Goal: Information Seeking & Learning: Learn about a topic

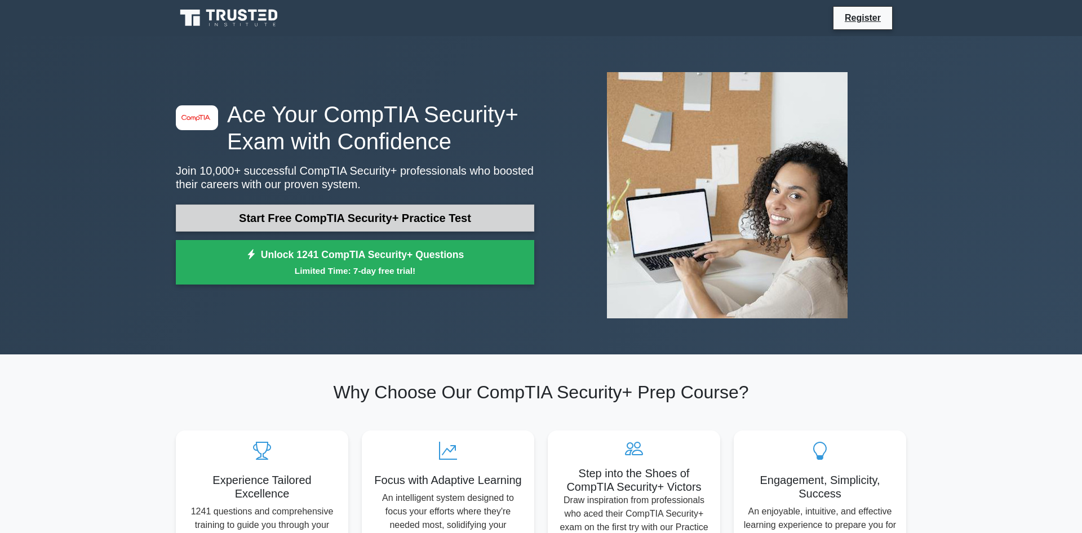
click at [357, 230] on link "Start Free CompTIA Security+ Practice Test" at bounding box center [355, 218] width 359 height 27
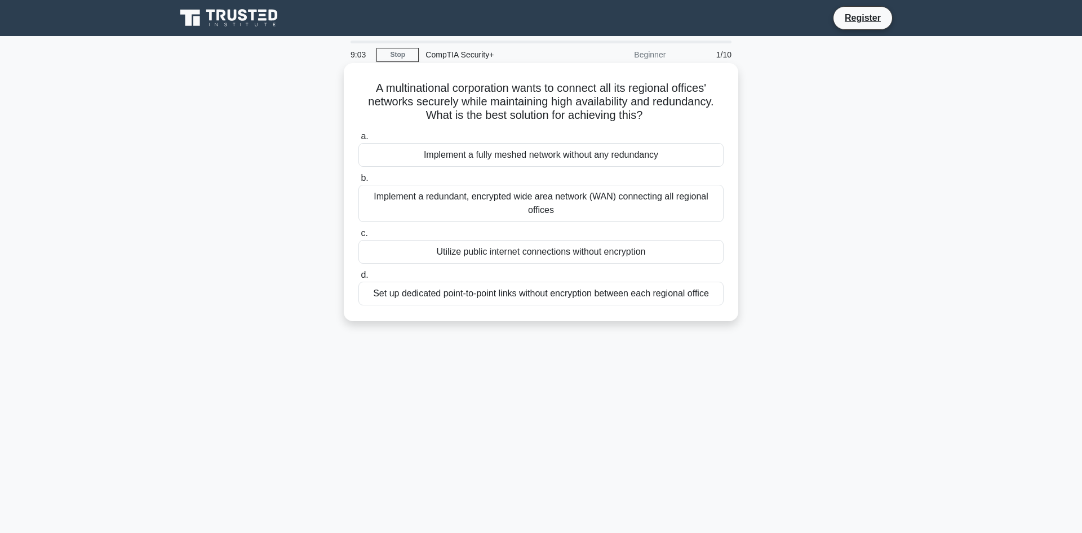
click at [437, 295] on div "Set up dedicated point-to-point links without encryption between each regional …" at bounding box center [541, 294] width 365 height 24
click at [359, 279] on input "d. Set up dedicated point-to-point links without encryption between each region…" at bounding box center [359, 275] width 0 height 7
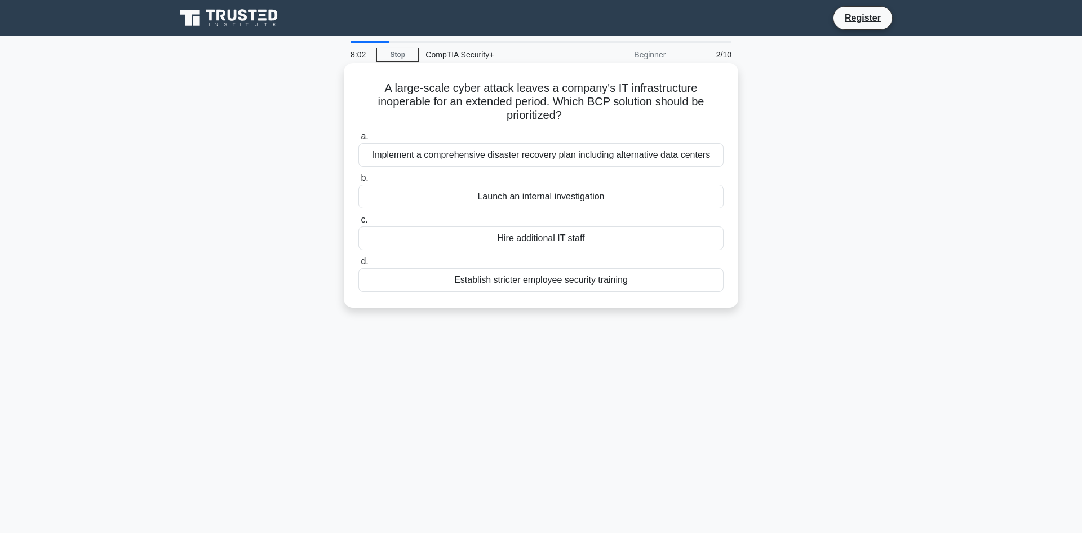
click at [485, 153] on div "Implement a comprehensive disaster recovery plan including alternative data cen…" at bounding box center [541, 155] width 365 height 24
click at [359, 140] on input "a. Implement a comprehensive disaster recovery plan including alternative data …" at bounding box center [359, 136] width 0 height 7
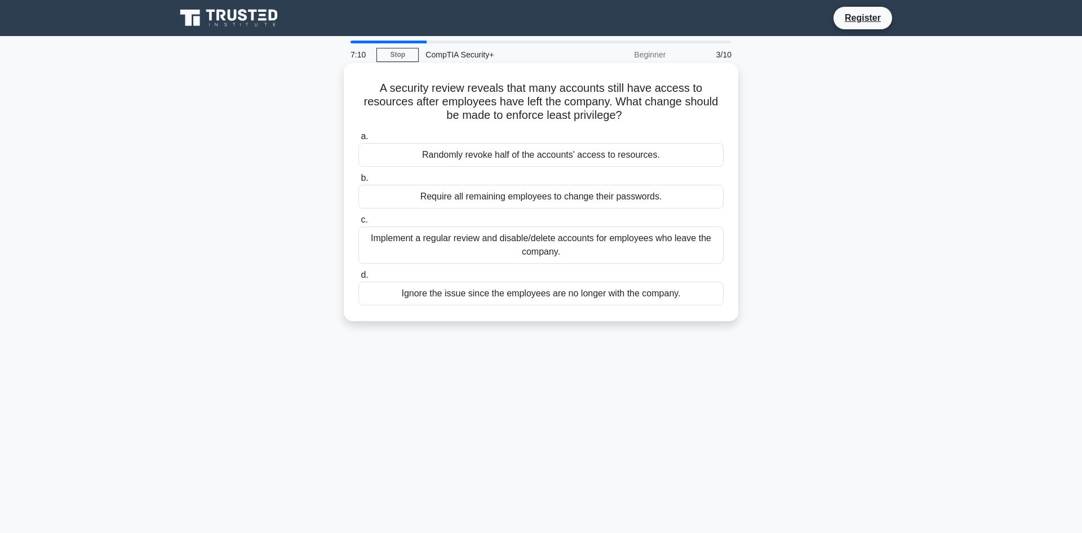
click at [521, 239] on div "Implement a regular review and disable/delete accounts for employees who leave …" at bounding box center [541, 245] width 365 height 37
click at [359, 224] on input "c. Implement a regular review and disable/delete accounts for employees who lea…" at bounding box center [359, 219] width 0 height 7
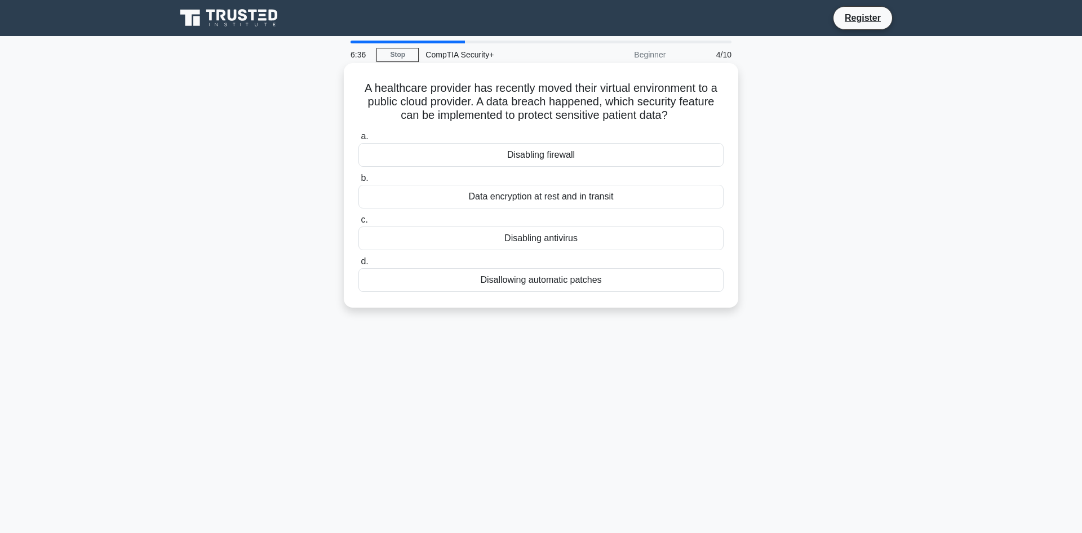
click at [642, 209] on div "Data encryption at rest and in transit" at bounding box center [541, 197] width 365 height 24
click at [359, 182] on input "b. Data encryption at rest and in transit" at bounding box center [359, 178] width 0 height 7
click at [583, 209] on div "Denial of service" at bounding box center [541, 197] width 365 height 24
click at [359, 182] on input "b. Denial of service" at bounding box center [359, 178] width 0 height 7
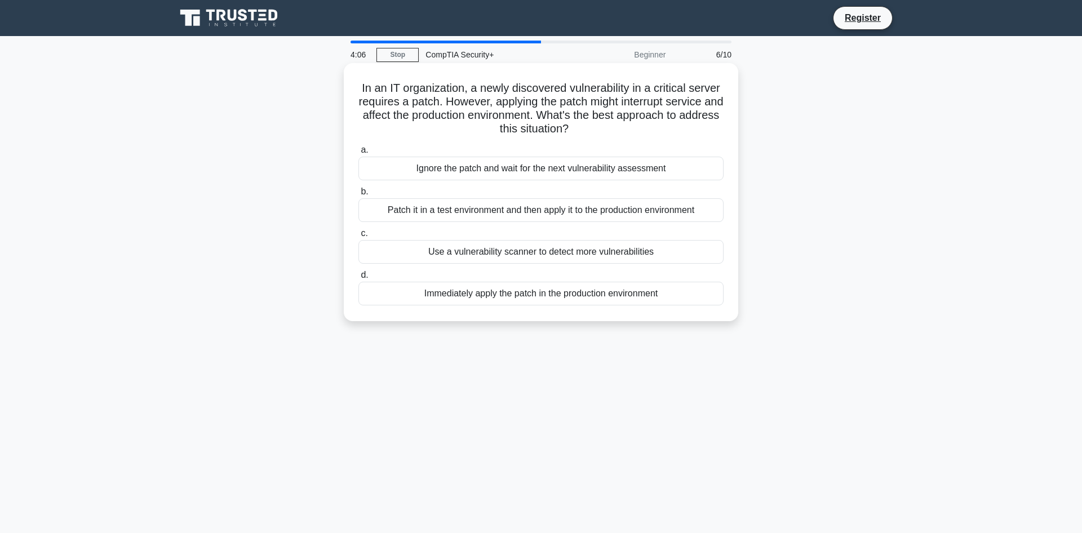
click at [584, 249] on div "Use a vulnerability scanner to detect more vulnerabilities" at bounding box center [541, 252] width 365 height 24
click at [359, 237] on input "c. Use a vulnerability scanner to detect more vulnerabilities" at bounding box center [359, 233] width 0 height 7
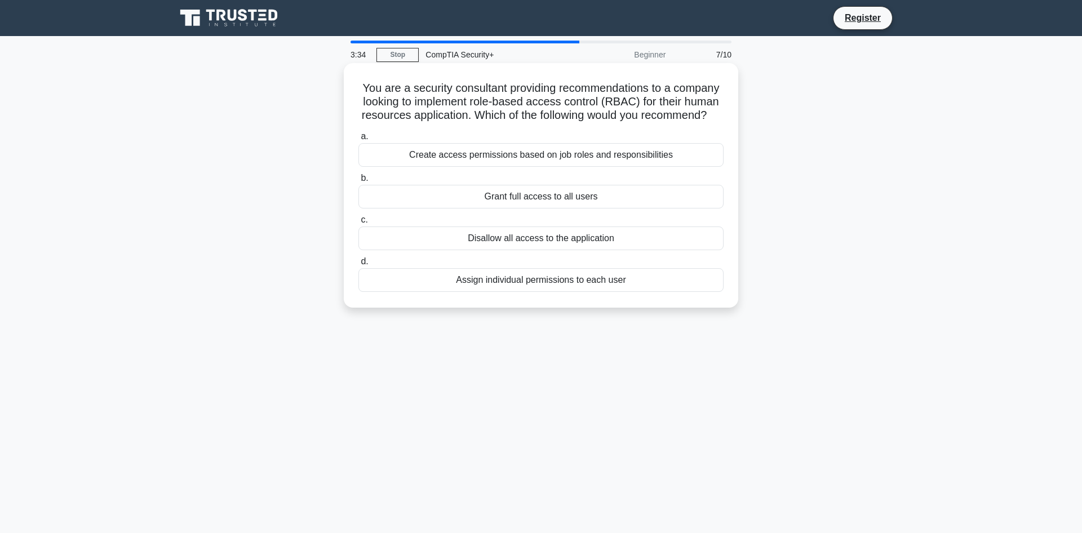
click at [456, 167] on div "Create access permissions based on job roles and responsibilities" at bounding box center [541, 155] width 365 height 24
click at [359, 140] on input "a. Create access permissions based on job roles and responsibilities" at bounding box center [359, 136] width 0 height 7
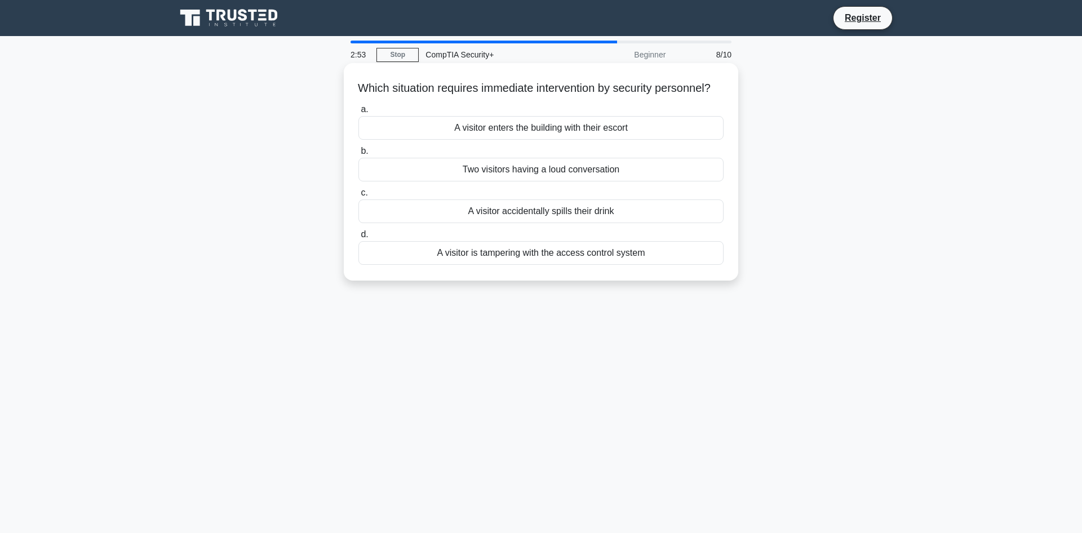
click at [536, 182] on div "Two visitors having a loud conversation" at bounding box center [541, 170] width 365 height 24
click at [359, 155] on input "b. Two visitors having a loud conversation" at bounding box center [359, 151] width 0 height 7
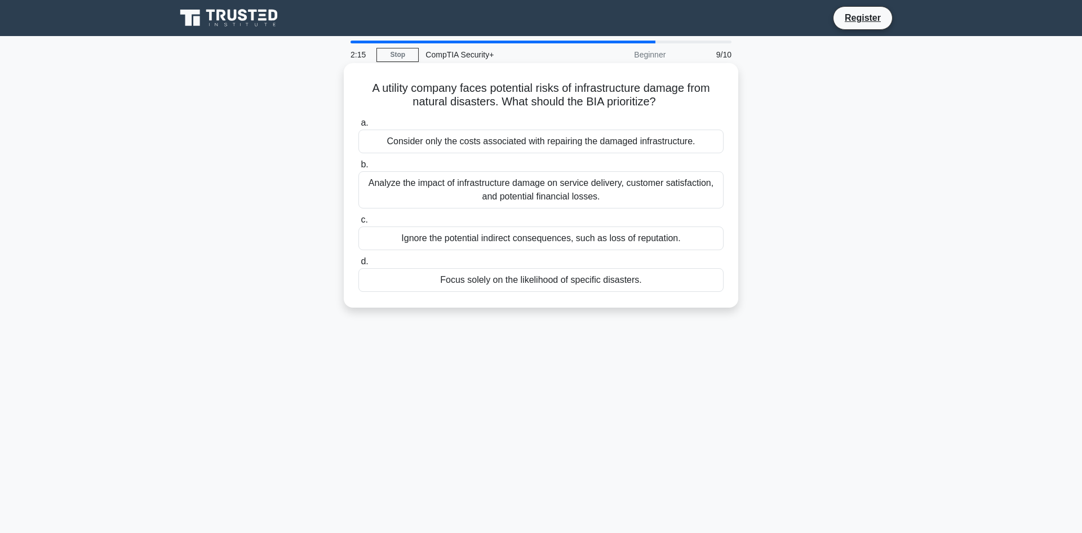
click at [549, 187] on div "Analyze the impact of infrastructure damage on service delivery, customer satis…" at bounding box center [541, 189] width 365 height 37
click at [359, 169] on input "b. Analyze the impact of infrastructure damage on service delivery, customer sa…" at bounding box center [359, 164] width 0 height 7
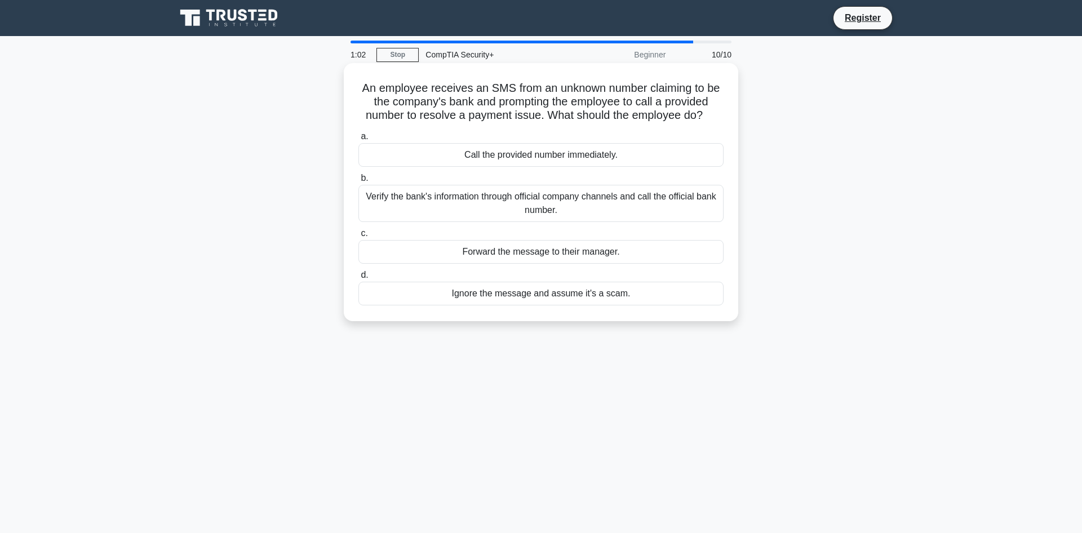
click at [490, 306] on div "Ignore the message and assume it's a scam." at bounding box center [541, 294] width 365 height 24
click at [359, 279] on input "d. Ignore the message and assume it's a scam." at bounding box center [359, 275] width 0 height 7
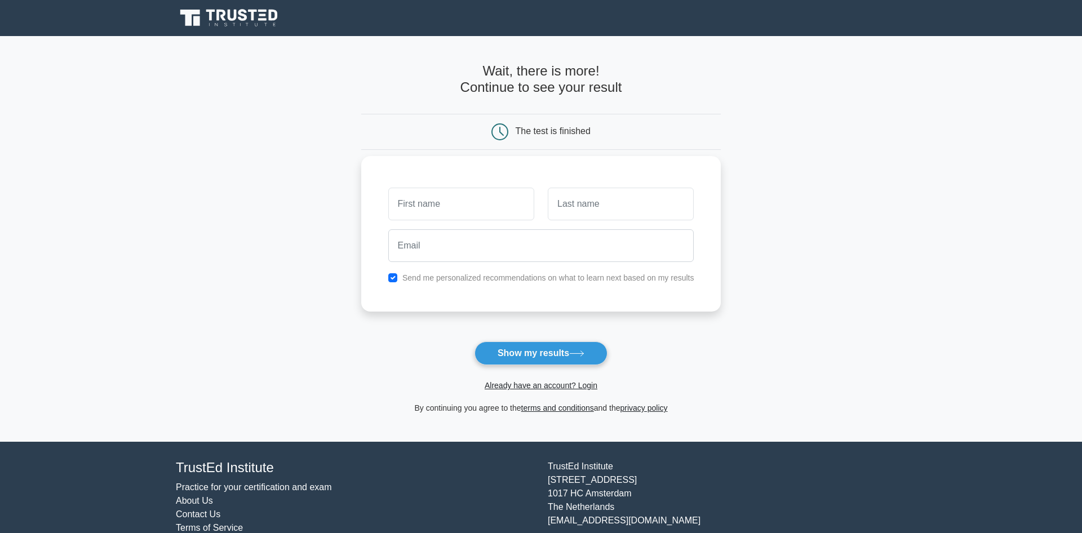
click at [405, 202] on input "text" at bounding box center [461, 204] width 146 height 33
type input "chetan"
type input "shah"
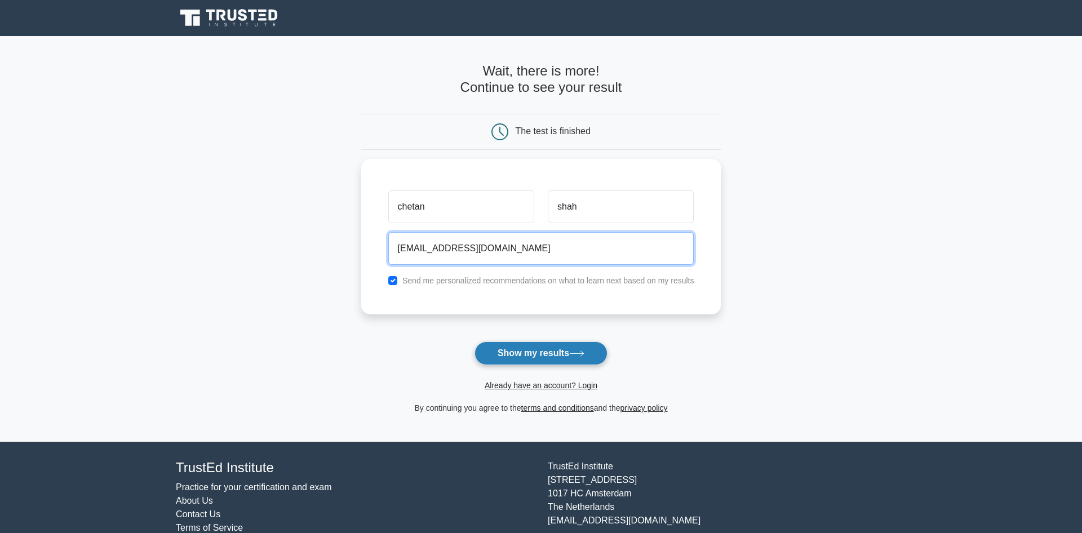
type input "[EMAIL_ADDRESS][DOMAIN_NAME]"
click at [510, 355] on button "Show my results" at bounding box center [541, 354] width 133 height 24
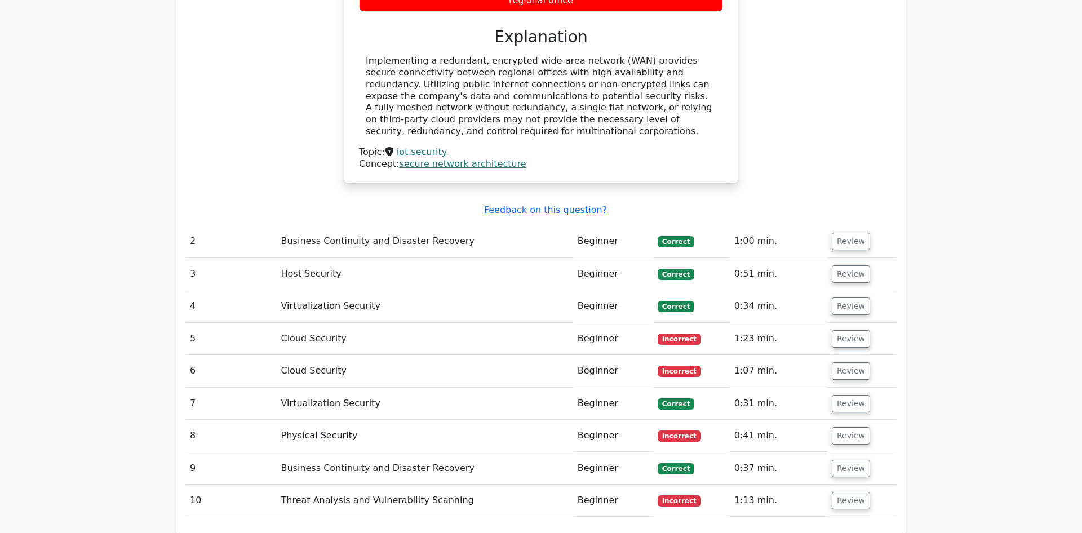
scroll to position [1221, 0]
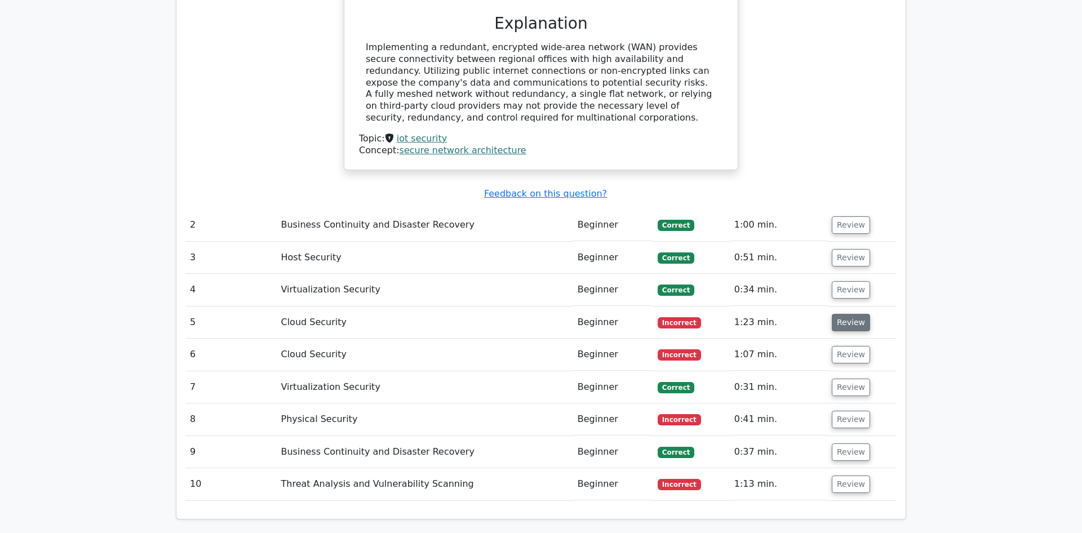
click at [857, 319] on button "Review" at bounding box center [851, 322] width 38 height 17
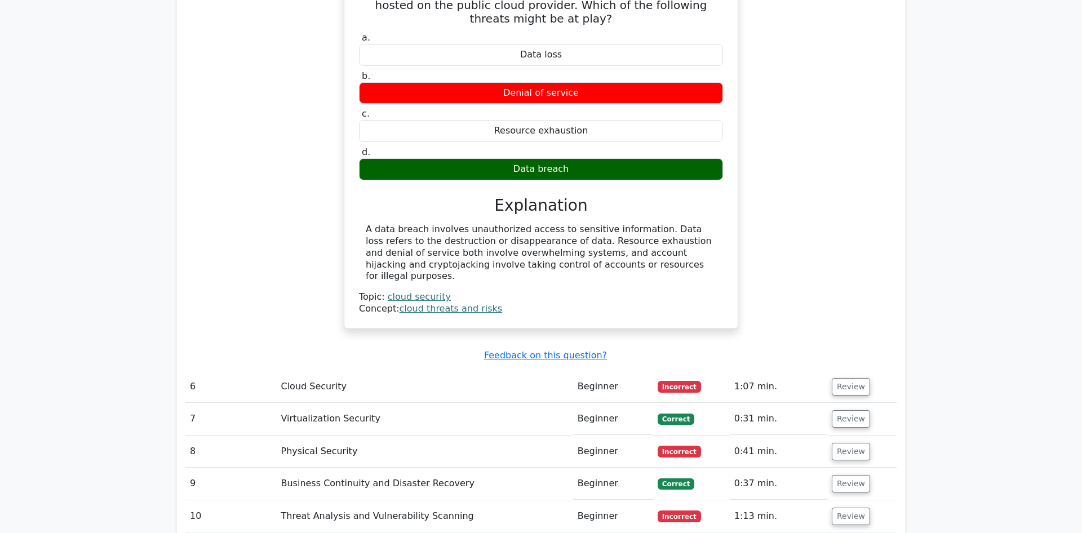
scroll to position [1607, 0]
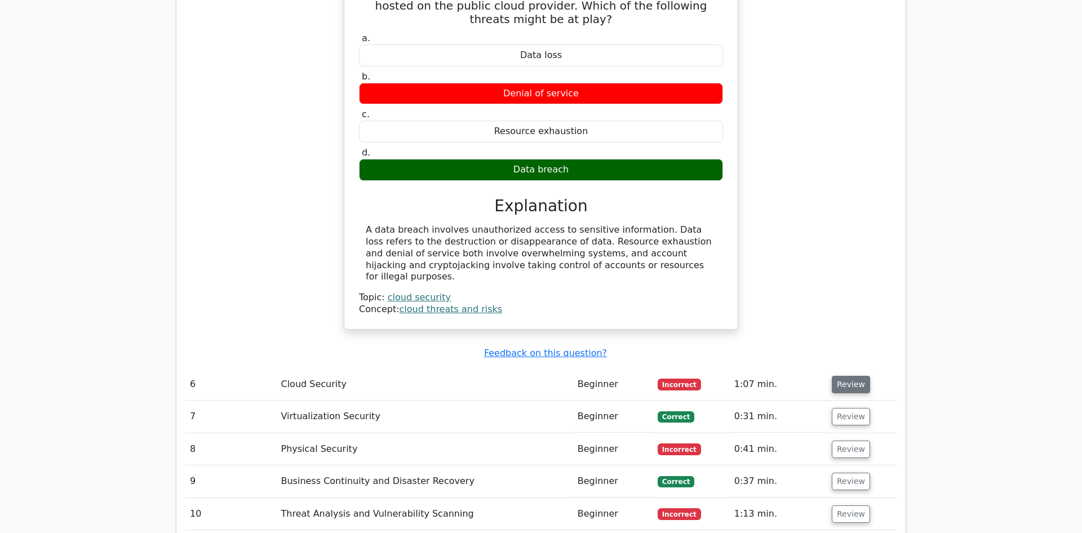
click at [850, 385] on button "Review" at bounding box center [851, 384] width 38 height 17
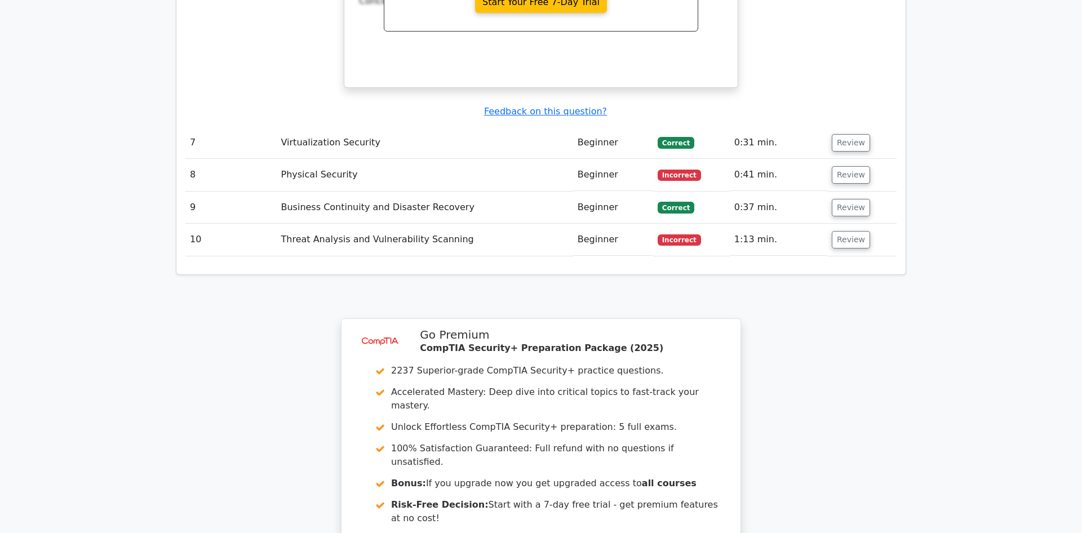
scroll to position [2378, 0]
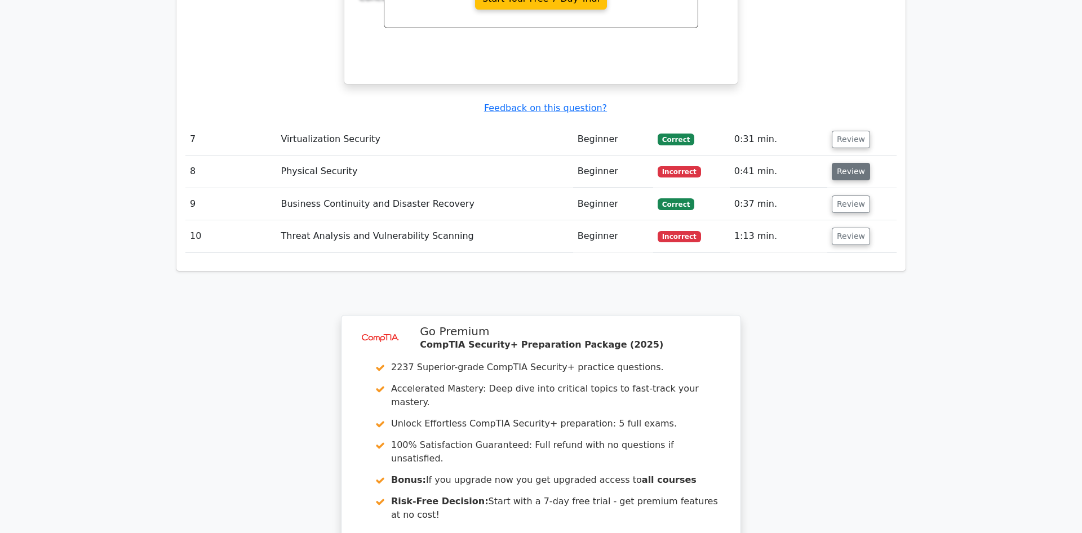
click at [842, 170] on button "Review" at bounding box center [851, 171] width 38 height 17
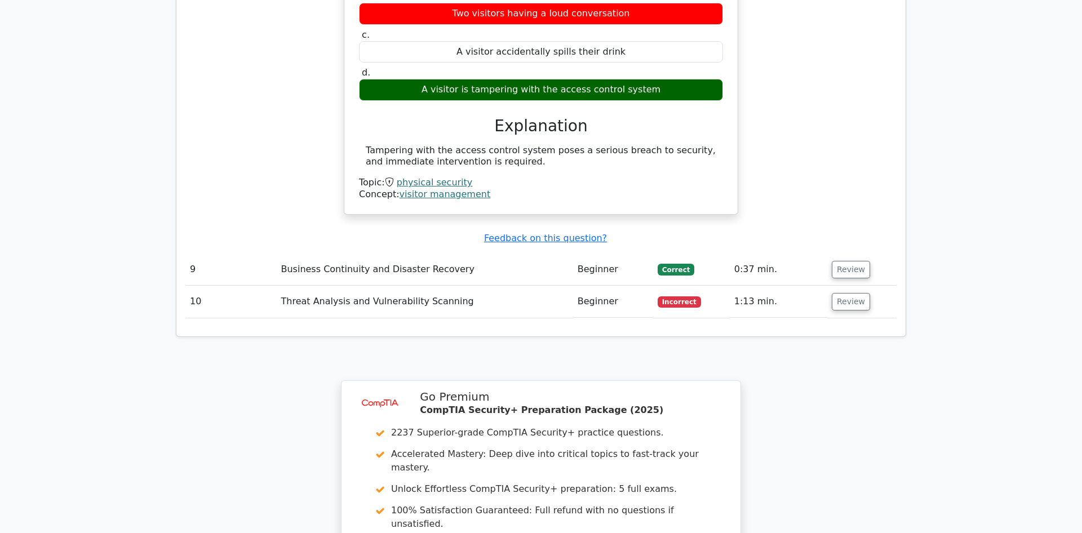
scroll to position [2699, 0]
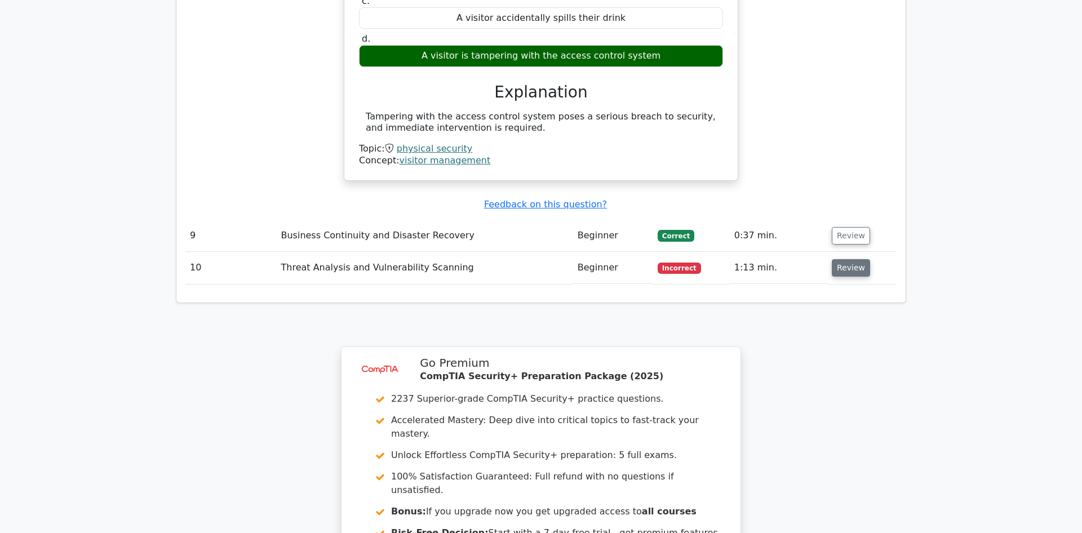
click at [852, 262] on button "Review" at bounding box center [851, 267] width 38 height 17
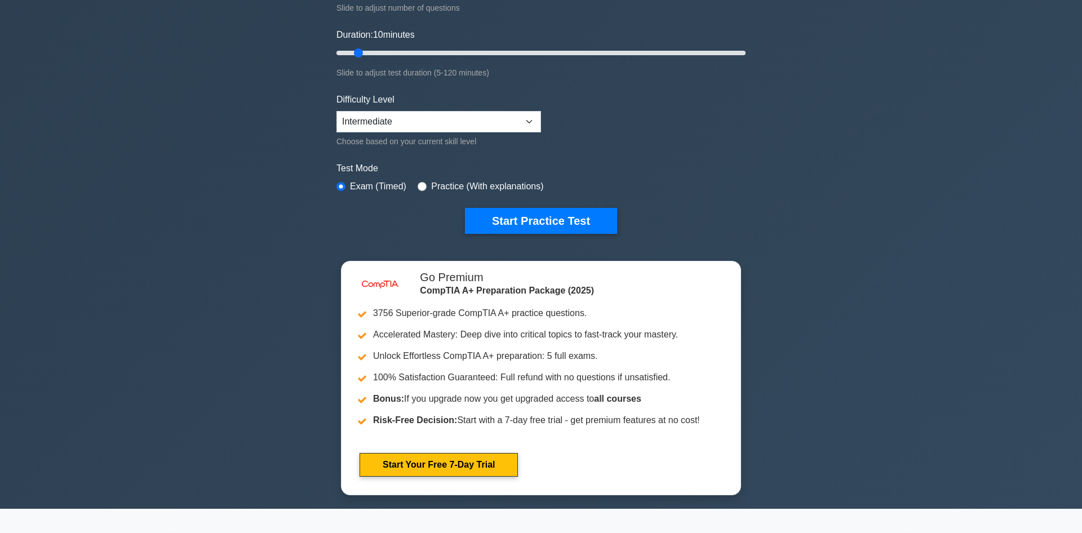
scroll to position [193, 0]
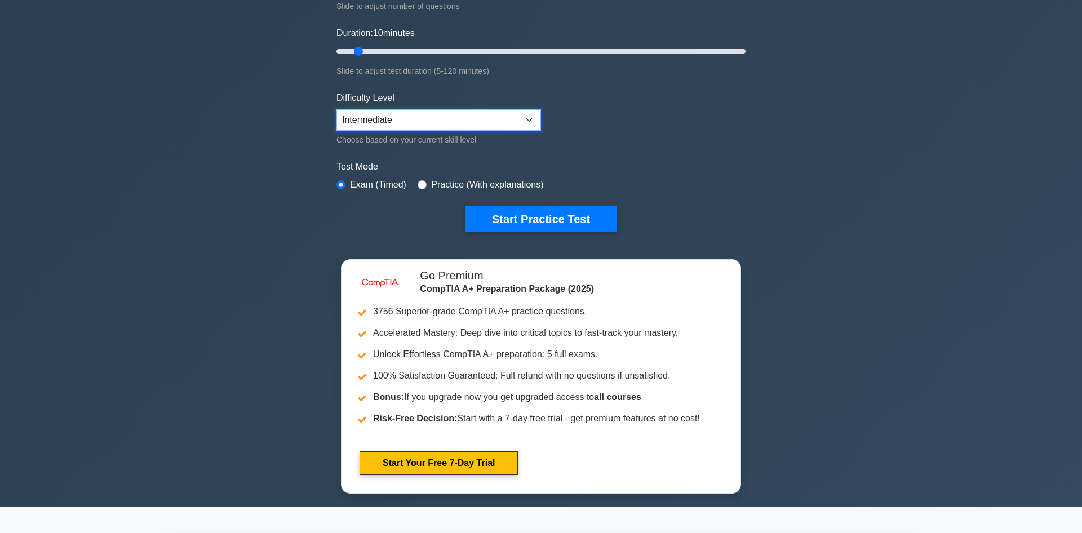
click at [337, 109] on select "Beginner Intermediate Expert" at bounding box center [439, 119] width 205 height 21
select select "beginner"
click option "Beginner" at bounding box center [0, 0] width 0 height 0
click at [517, 216] on button "Start Practice Test" at bounding box center [541, 219] width 152 height 26
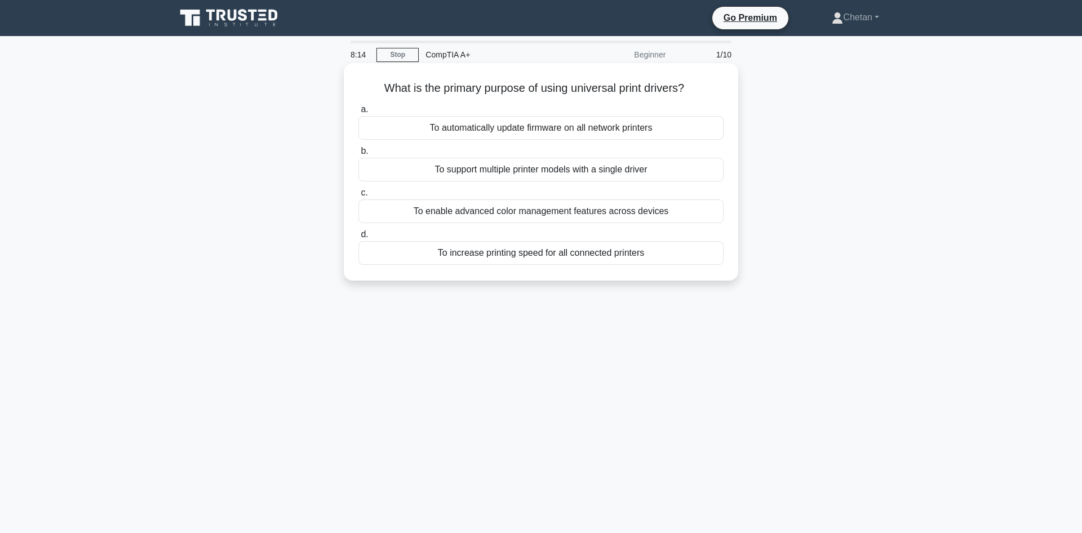
click at [504, 172] on div "To support multiple printer models with a single driver" at bounding box center [541, 170] width 365 height 24
click at [359, 155] on input "b. To support multiple printer models with a single driver" at bounding box center [359, 151] width 0 height 7
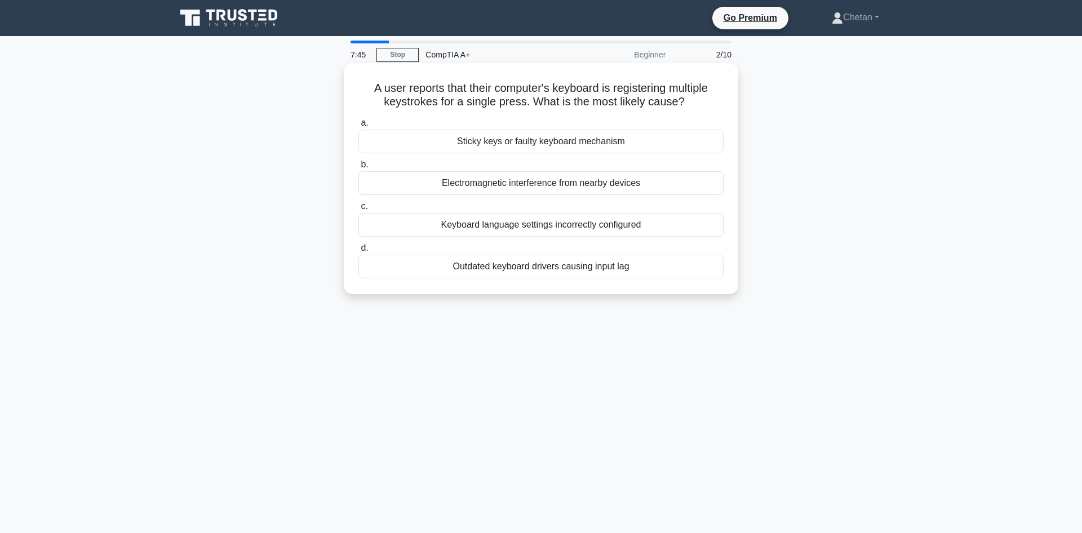
click at [531, 237] on div "Keyboard language settings incorrectly configured" at bounding box center [541, 225] width 365 height 24
click at [359, 210] on input "c. Keyboard language settings incorrectly configured" at bounding box center [359, 206] width 0 height 7
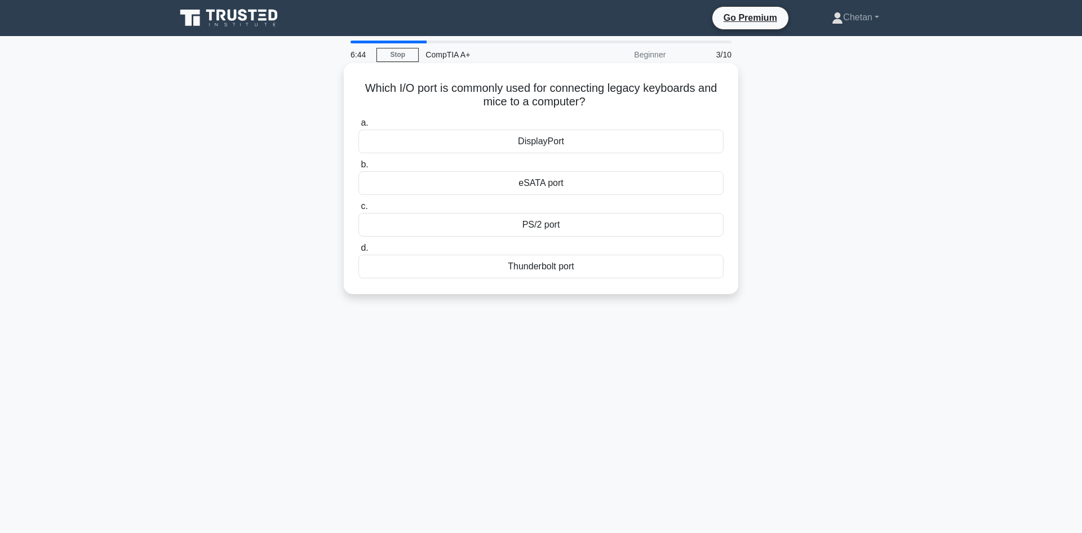
click at [596, 140] on div "DisplayPort" at bounding box center [541, 142] width 365 height 24
click at [359, 127] on input "a. DisplayPort" at bounding box center [359, 123] width 0 height 7
click at [567, 187] on div "Decreasing print resolution" at bounding box center [541, 183] width 365 height 24
click at [359, 169] on input "b. Decreasing print resolution" at bounding box center [359, 164] width 0 height 7
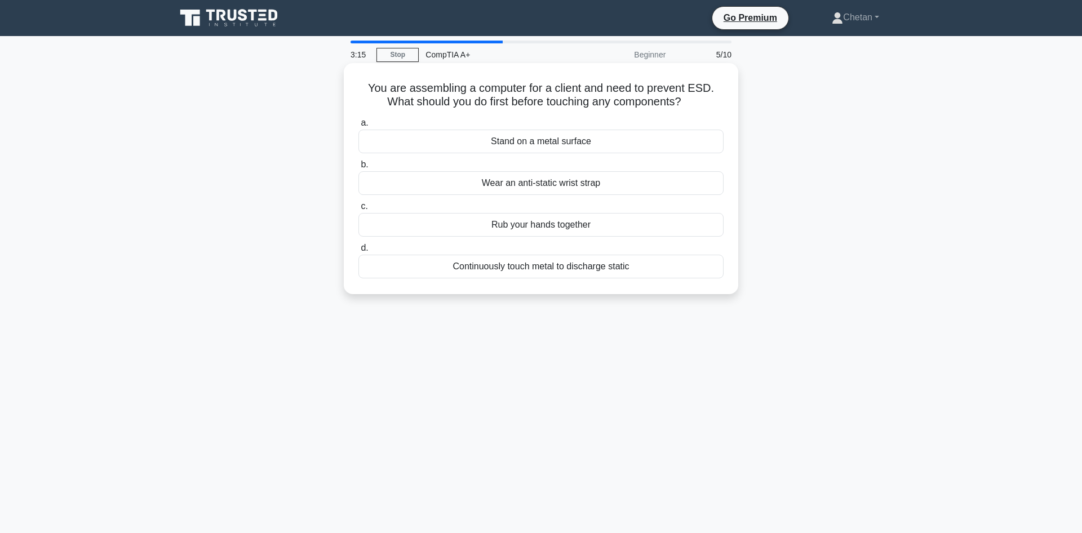
click at [437, 195] on div "Wear an anti-static wrist strap" at bounding box center [541, 183] width 365 height 24
click at [359, 169] on input "b. Wear an anti-static wrist strap" at bounding box center [359, 164] width 0 height 7
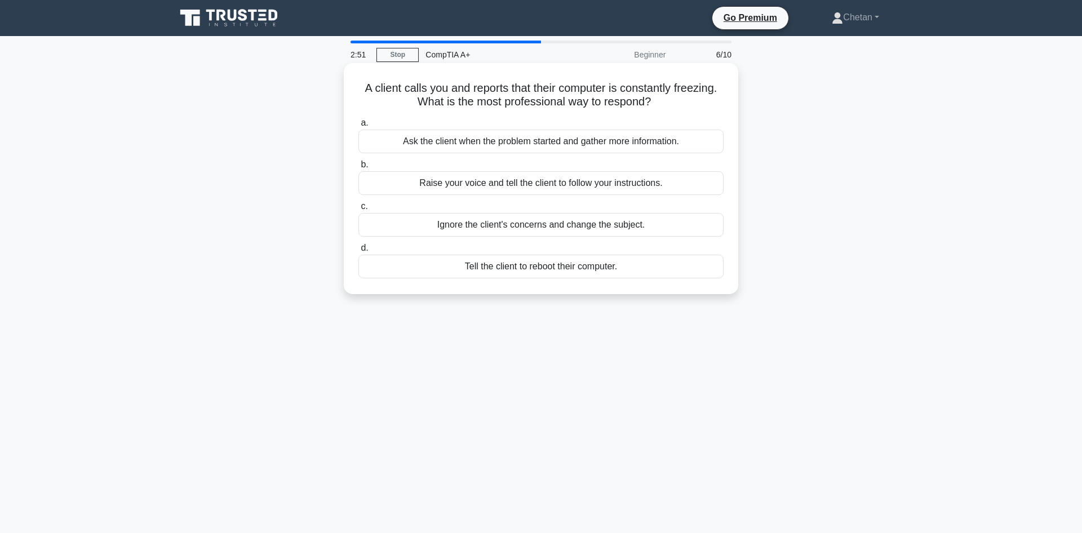
click at [502, 147] on div "Ask the client when the problem started and gather more information." at bounding box center [541, 142] width 365 height 24
click at [359, 127] on input "a. Ask the client when the problem started and gather more information." at bounding box center [359, 123] width 0 height 7
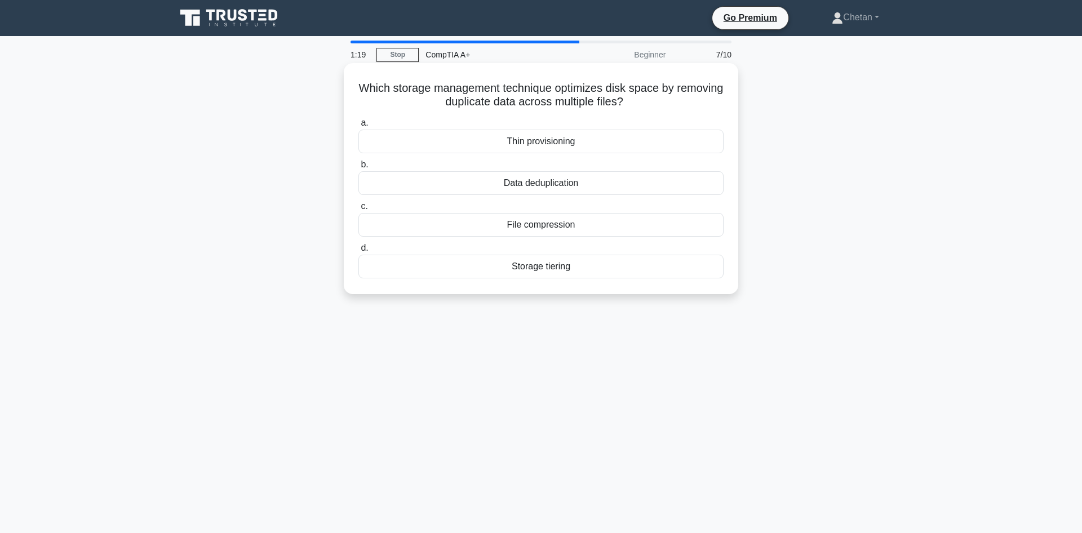
click at [623, 179] on div "Data deduplication" at bounding box center [541, 183] width 365 height 24
click at [359, 169] on input "b. Data deduplication" at bounding box center [359, 164] width 0 height 7
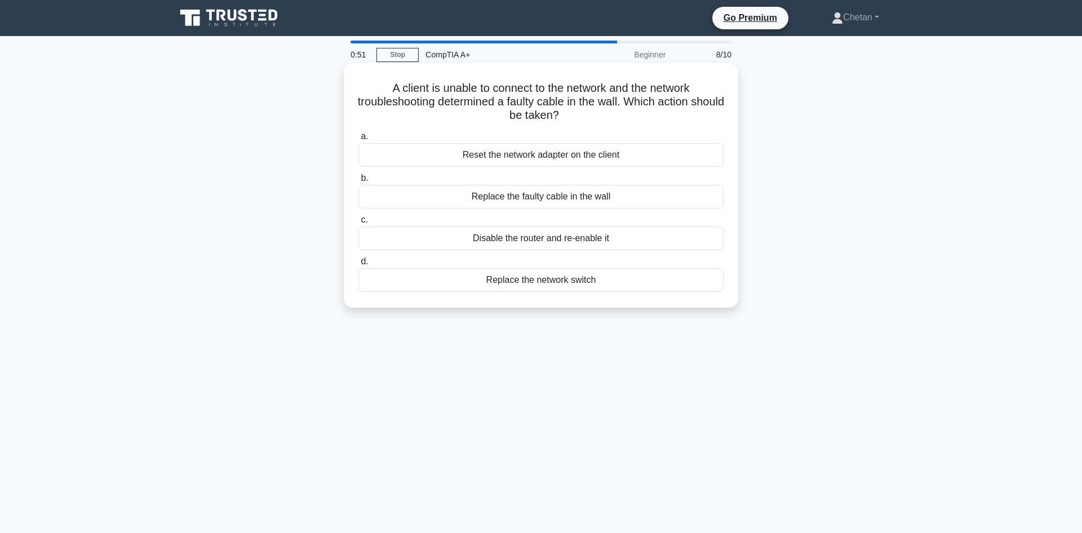
click at [596, 200] on div "Replace the faulty cable in the wall" at bounding box center [541, 197] width 365 height 24
click at [359, 182] on input "b. Replace the faulty cable in the wall" at bounding box center [359, 178] width 0 height 7
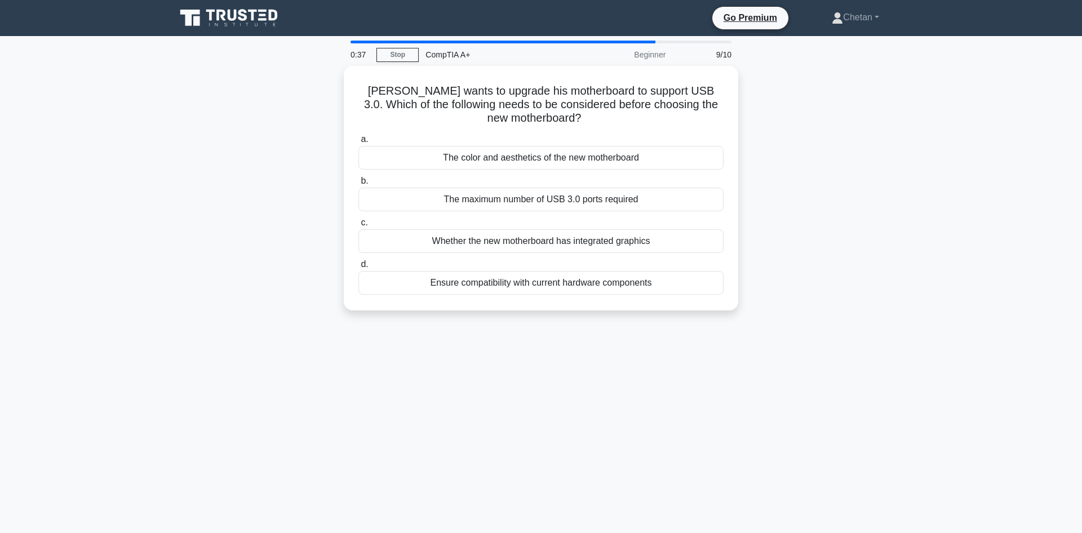
click at [596, 200] on div "The maximum number of USB 3.0 ports required" at bounding box center [541, 200] width 365 height 24
click at [359, 185] on input "b. The maximum number of USB 3.0 ports required" at bounding box center [359, 181] width 0 height 7
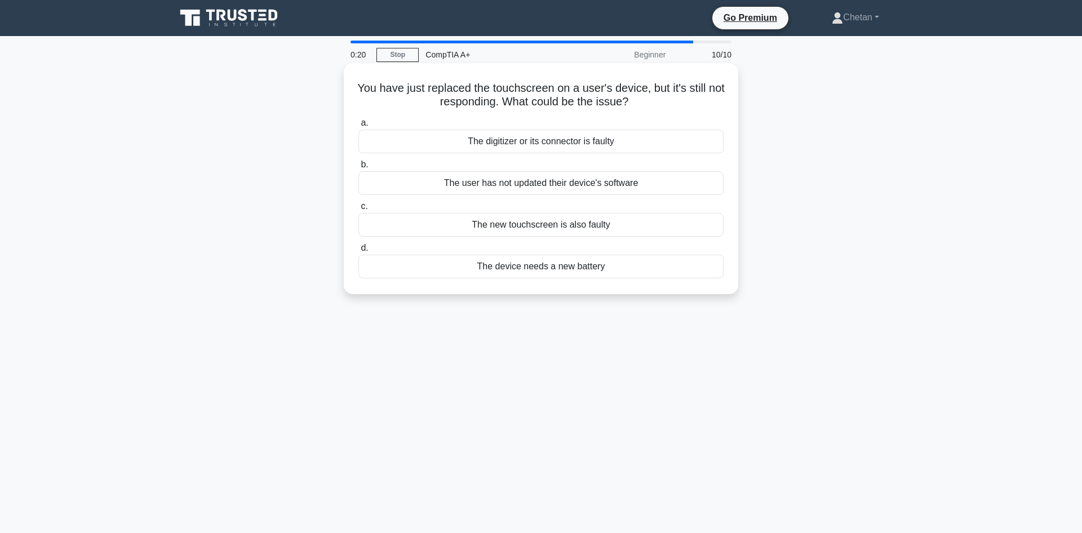
click at [542, 187] on div "The user has not updated their device's software" at bounding box center [541, 183] width 365 height 24
click at [359, 169] on input "b. The user has not updated their device's software" at bounding box center [359, 164] width 0 height 7
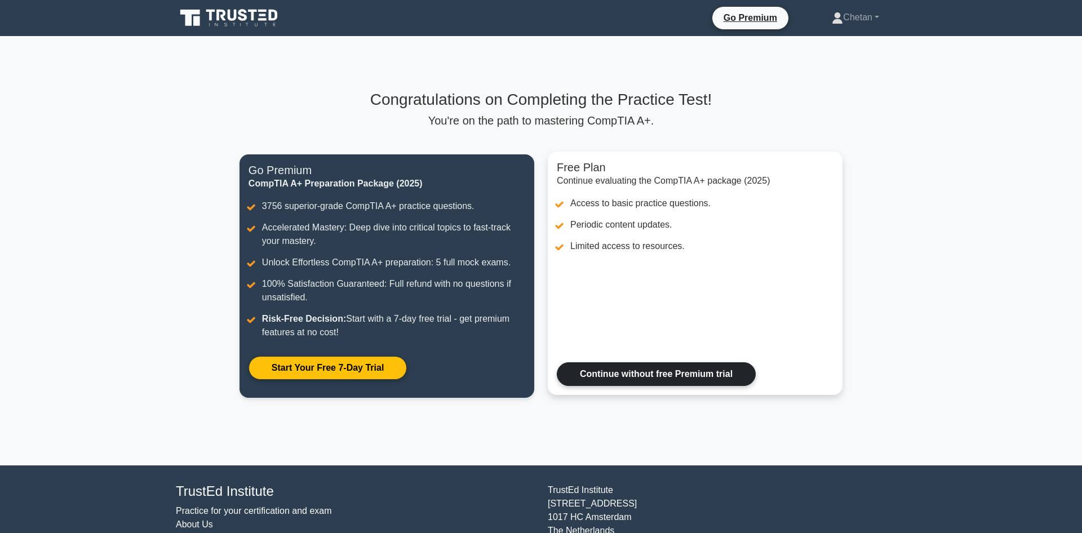
scroll to position [57, 0]
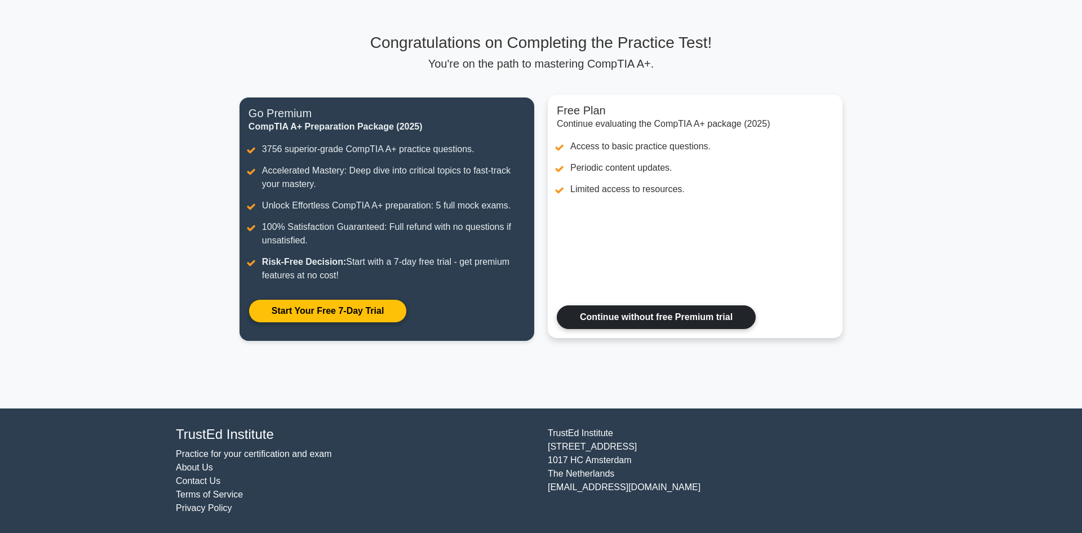
click at [661, 319] on link "Continue without free Premium trial" at bounding box center [656, 318] width 199 height 24
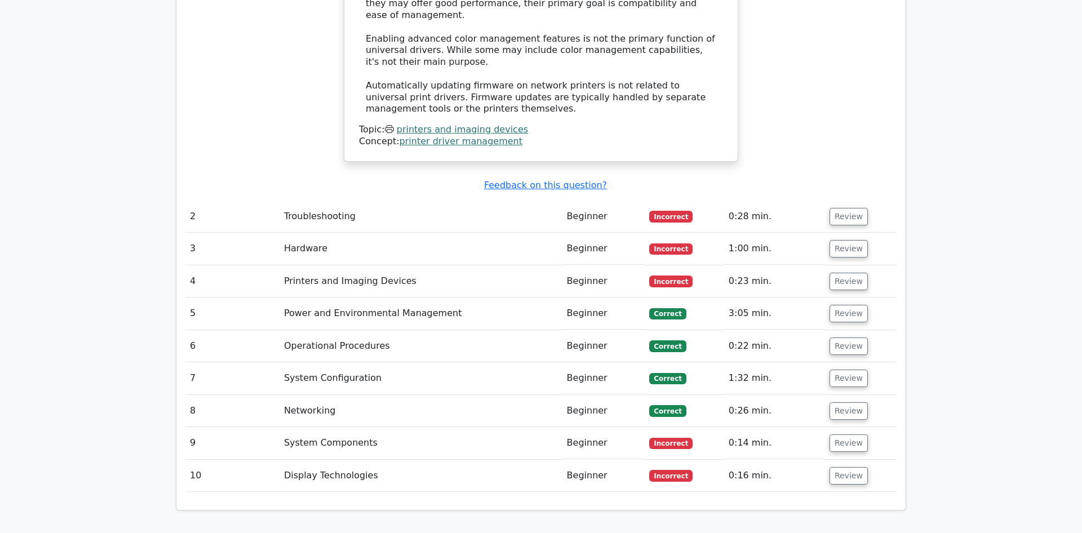
scroll to position [1478, 0]
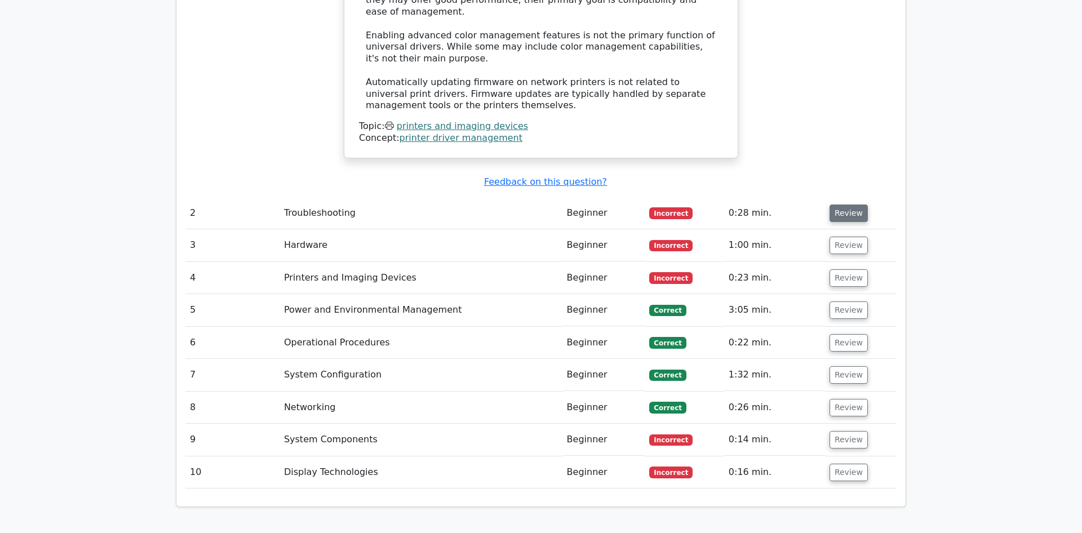
click at [852, 211] on button "Review" at bounding box center [849, 213] width 38 height 17
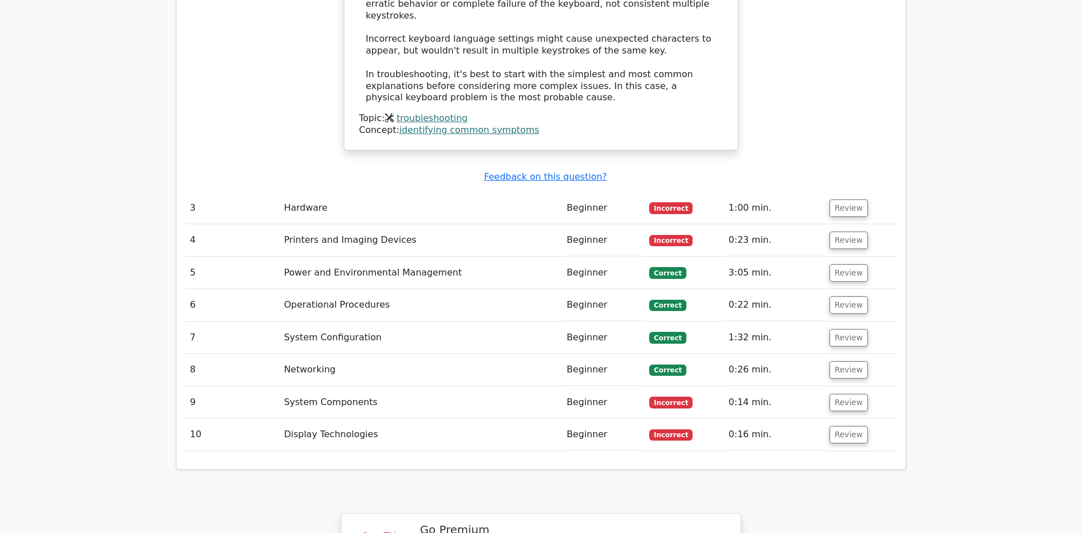
scroll to position [2250, 0]
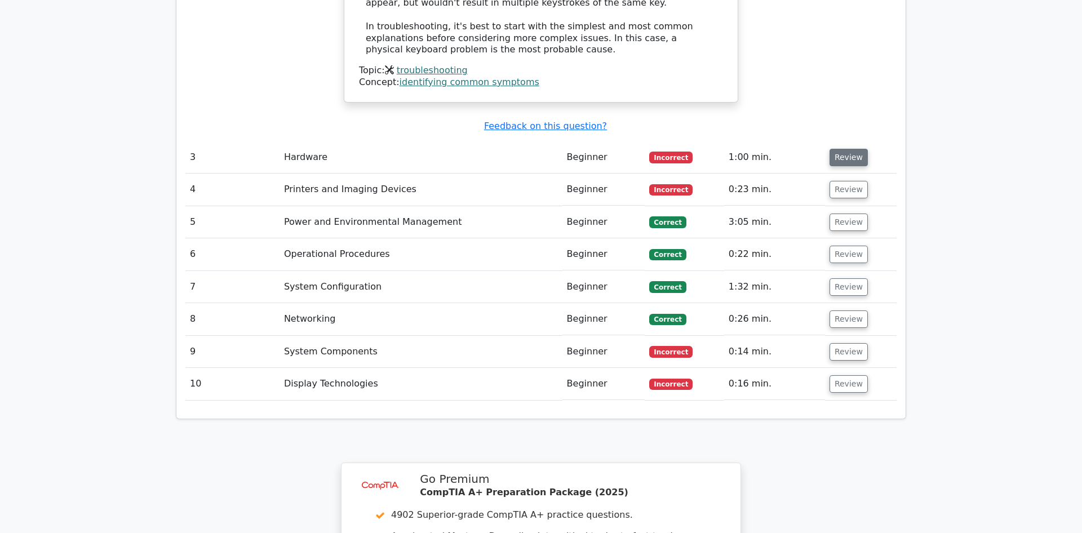
click at [843, 157] on button "Review" at bounding box center [849, 157] width 38 height 17
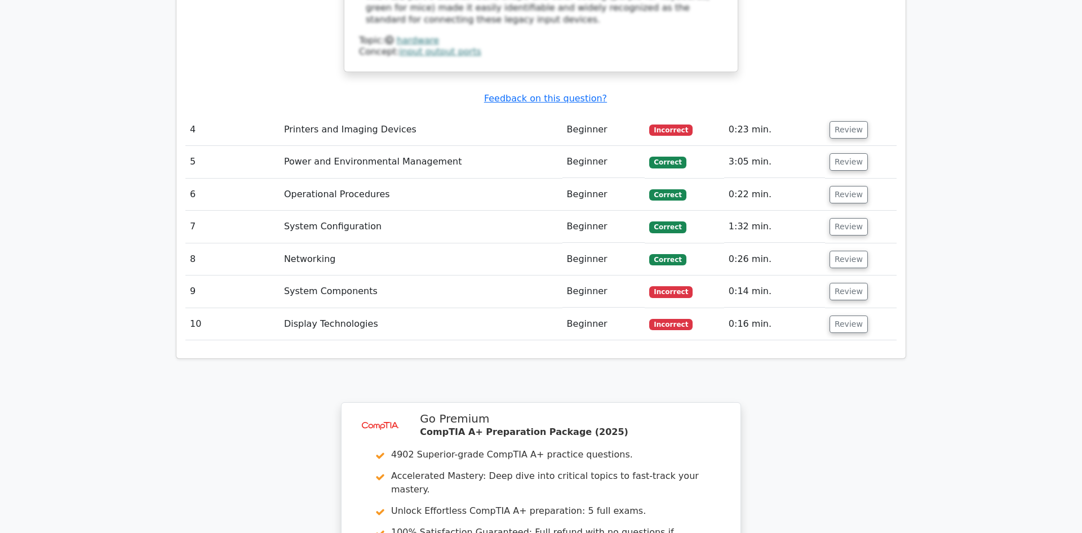
scroll to position [2956, 0]
click at [847, 130] on button "Review" at bounding box center [849, 128] width 38 height 17
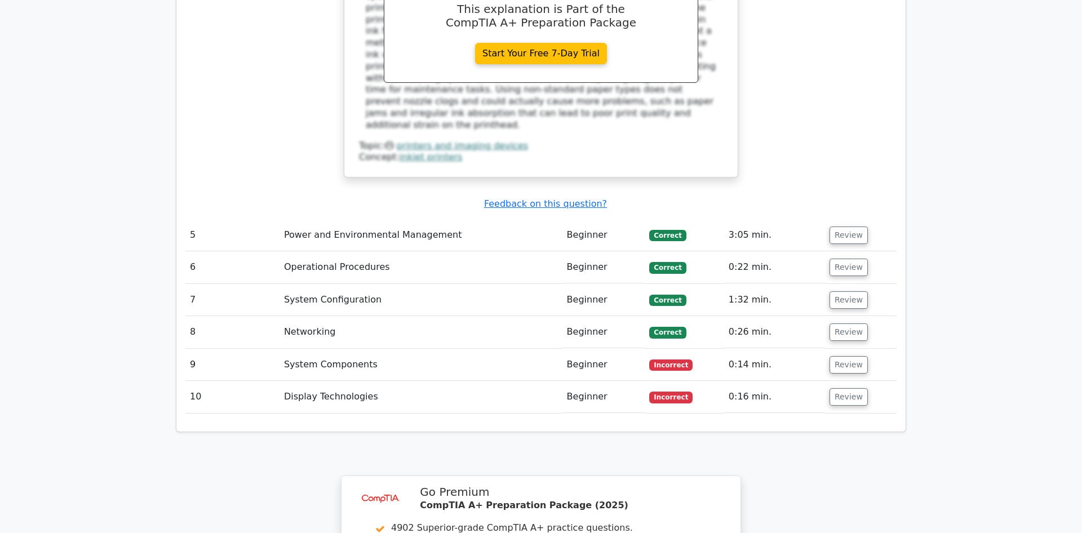
scroll to position [3406, 0]
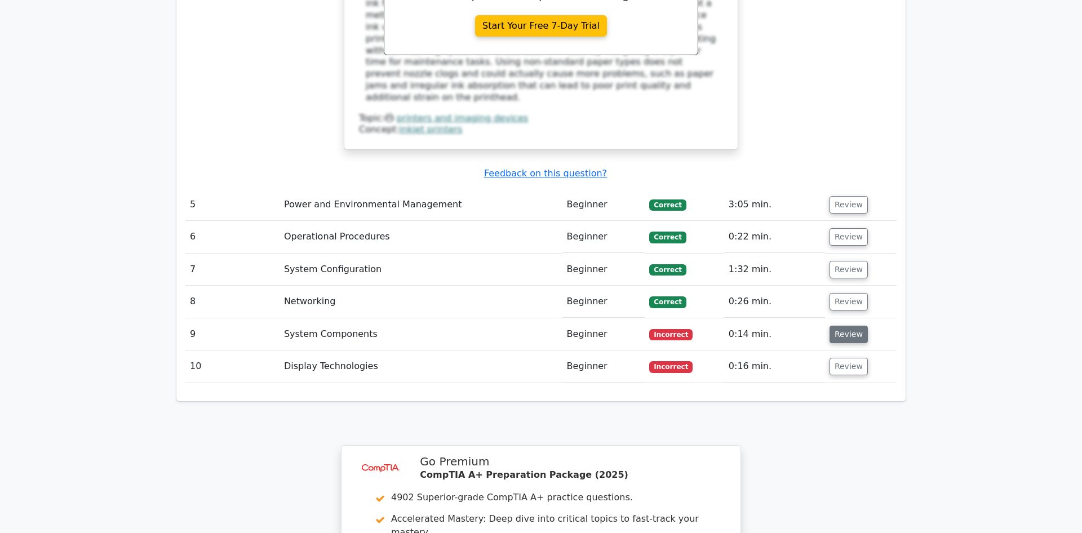
click at [847, 332] on button "Review" at bounding box center [849, 334] width 38 height 17
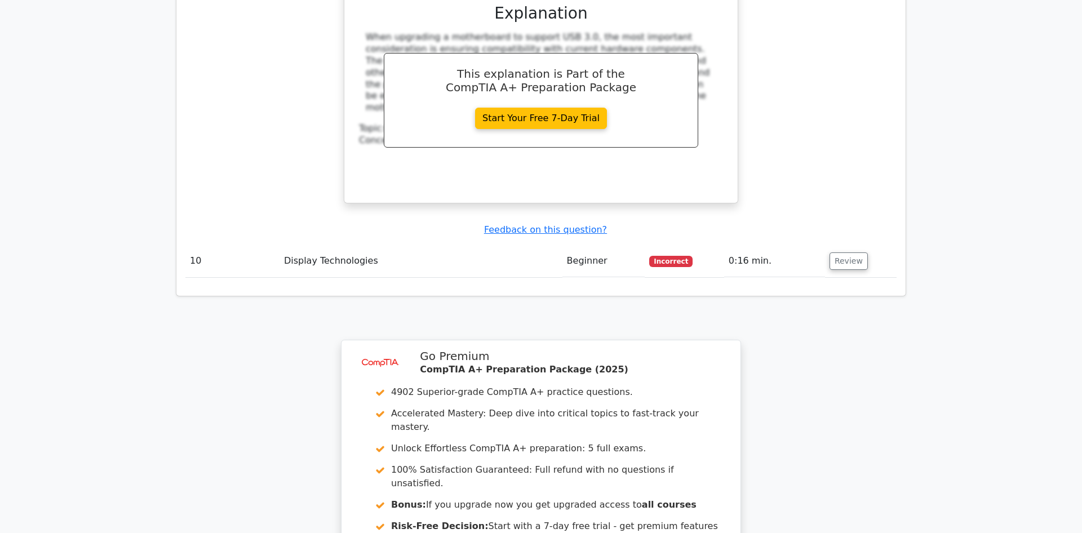
scroll to position [3985, 0]
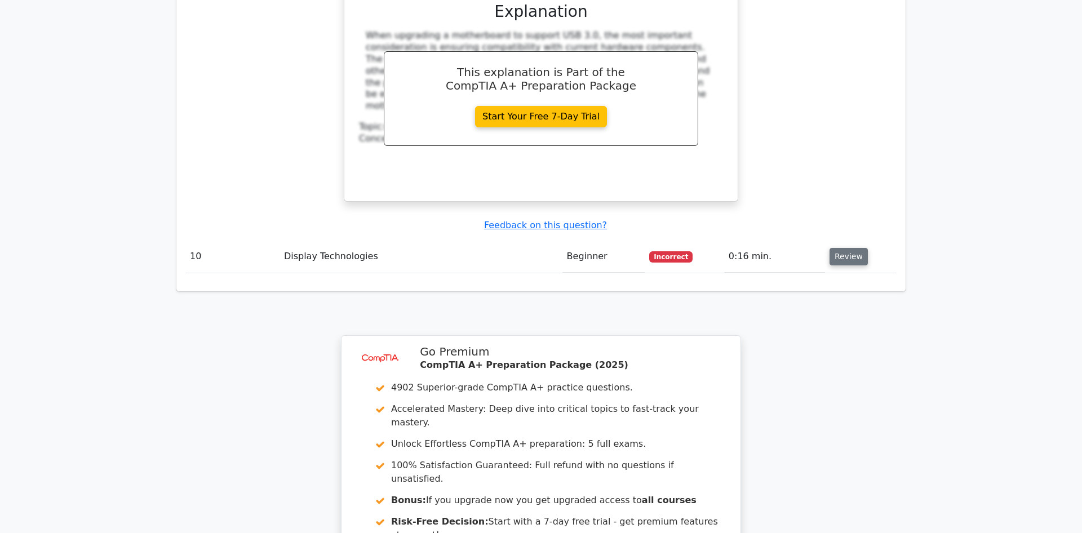
click at [839, 254] on button "Review" at bounding box center [849, 256] width 38 height 17
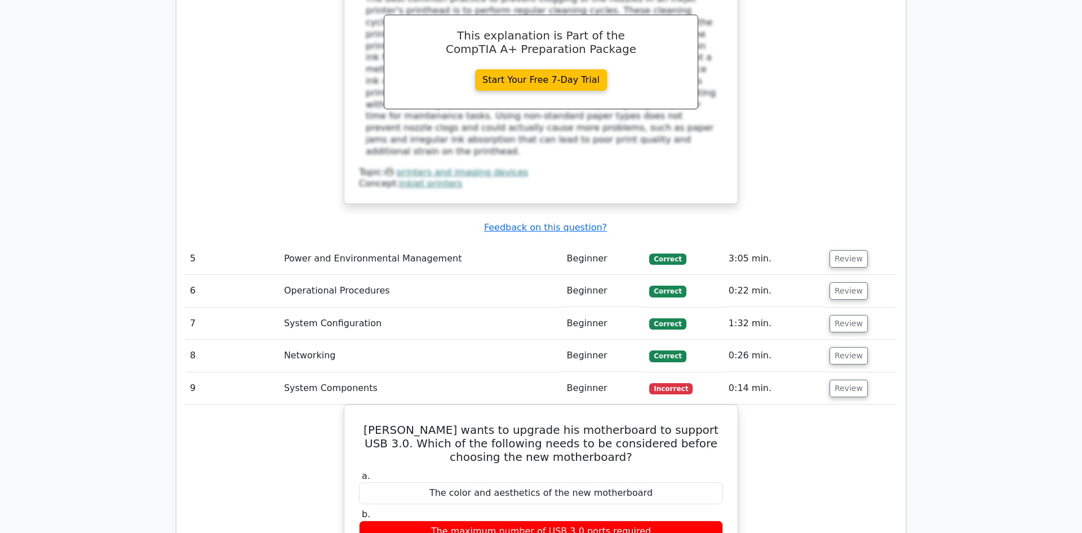
scroll to position [3342, 0]
